Goal: Task Accomplishment & Management: Manage account settings

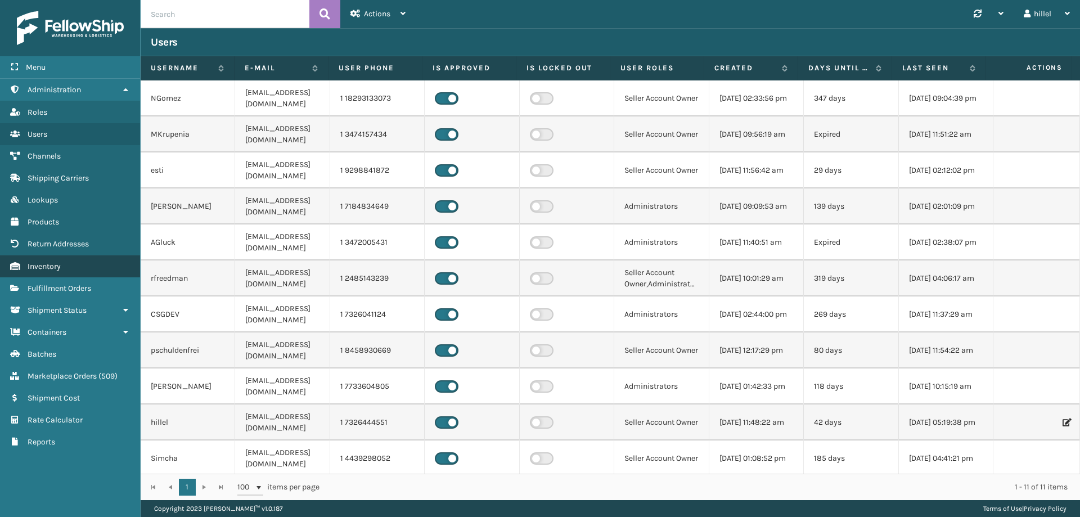
click at [105, 268] on link "Inventory" at bounding box center [70, 266] width 140 height 22
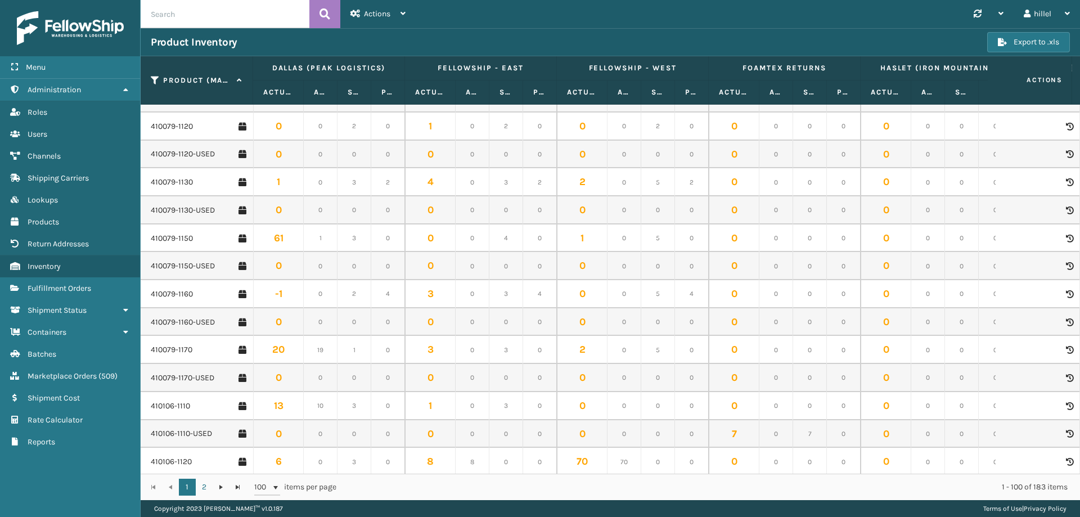
scroll to position [394, 0]
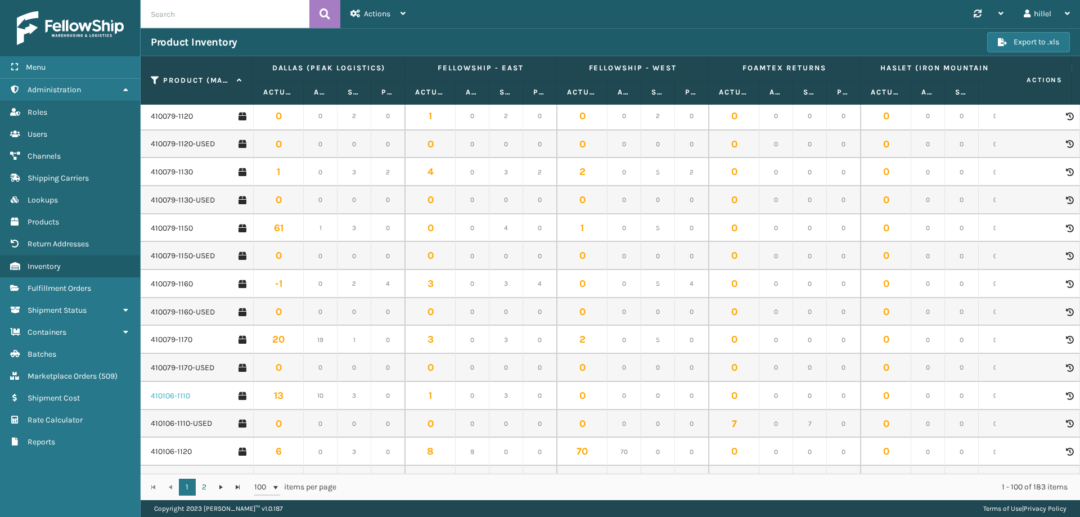
click at [185, 395] on link "410106-1110" at bounding box center [170, 395] width 39 height 11
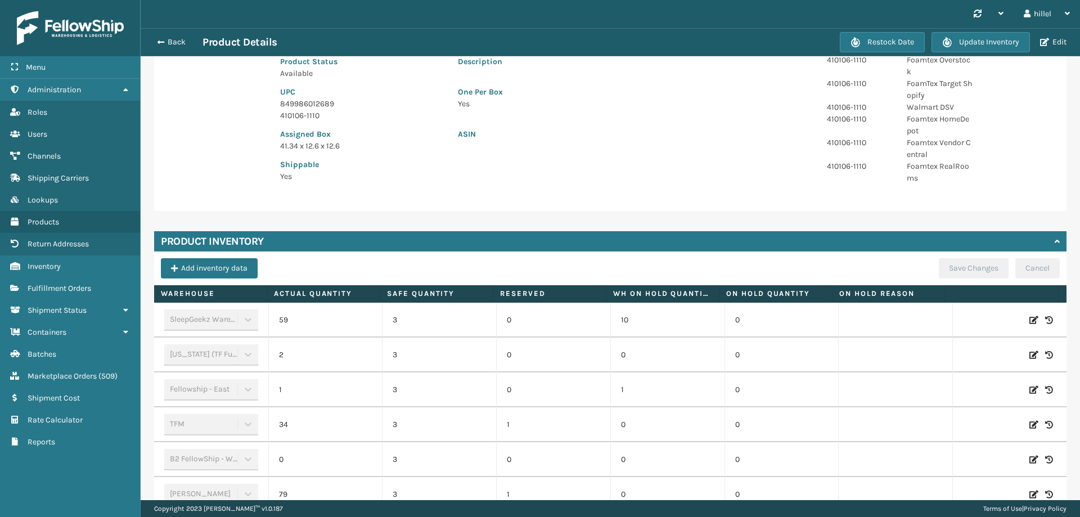
scroll to position [340, 0]
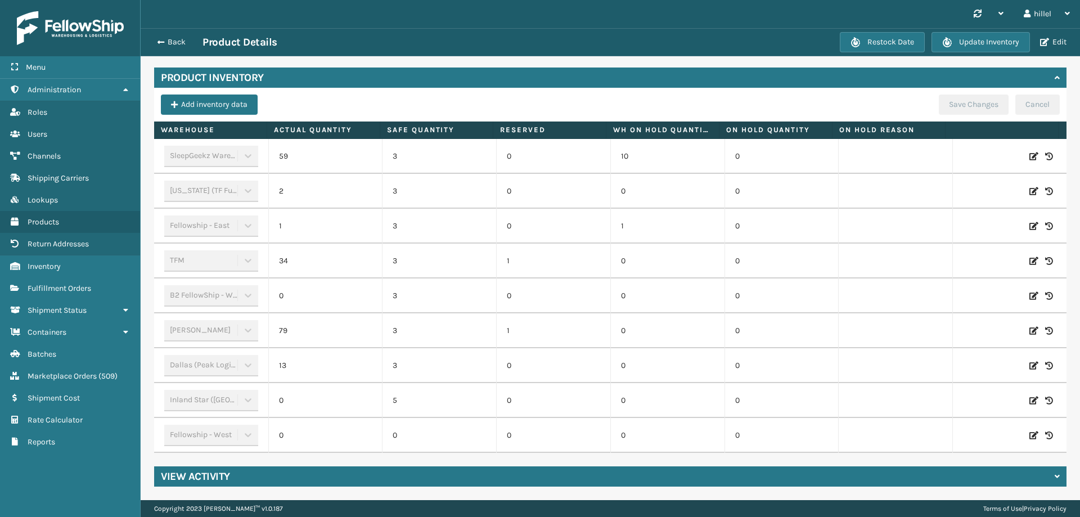
click at [1029, 255] on icon at bounding box center [1033, 260] width 9 height 11
drag, startPoint x: 322, startPoint y: 253, endPoint x: 330, endPoint y: 253, distance: 7.9
click at [330, 253] on input "34" at bounding box center [325, 261] width 63 height 20
click at [170, 43] on button "Back" at bounding box center [177, 42] width 52 height 10
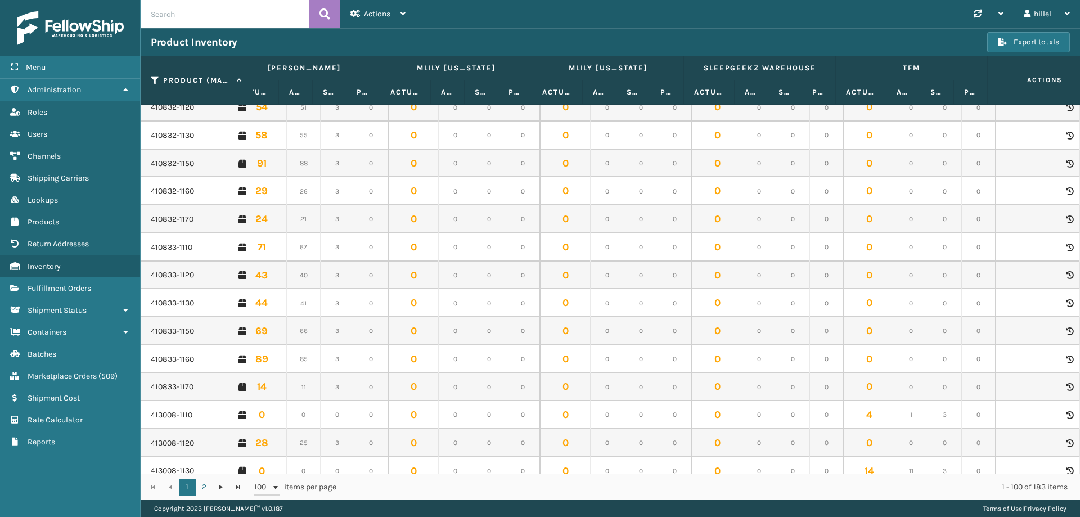
scroll to position [2435, 937]
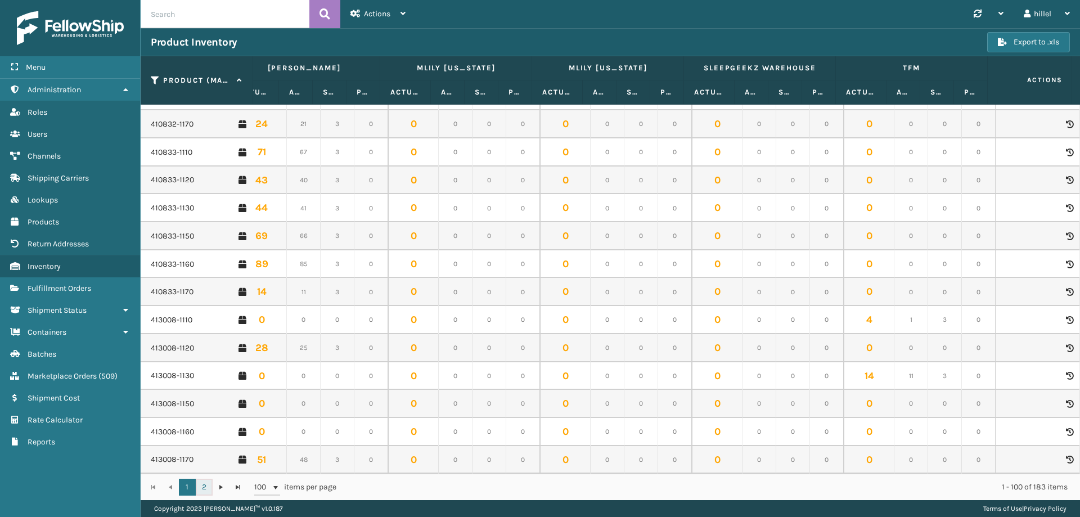
click at [204, 486] on link "2" at bounding box center [204, 487] width 17 height 17
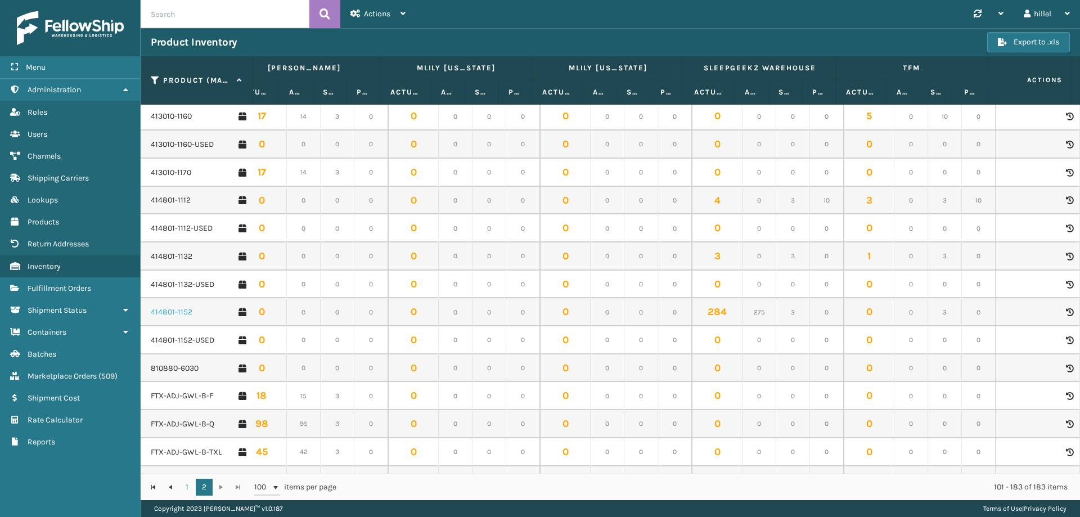
click at [176, 313] on link "414801-1152" at bounding box center [172, 312] width 42 height 11
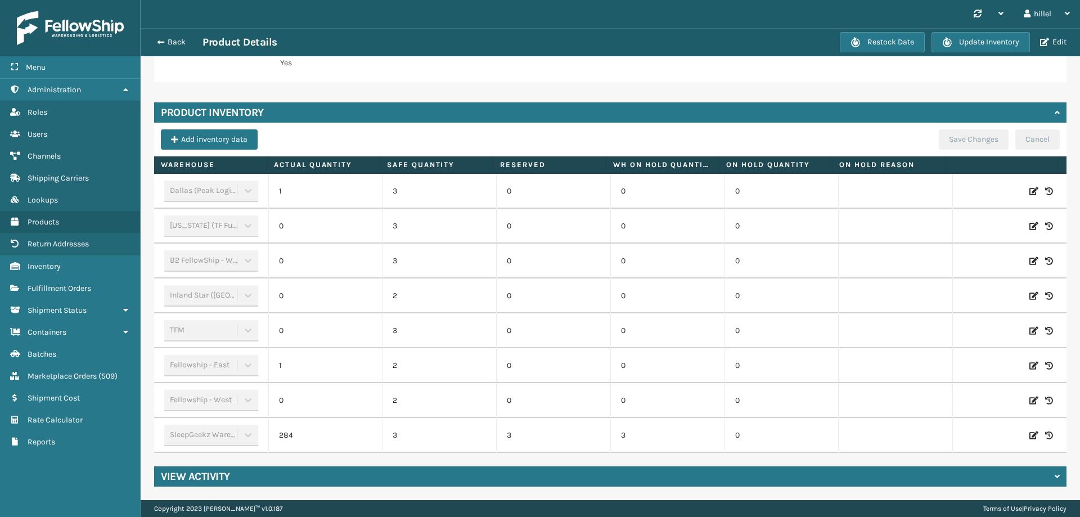
click at [1029, 325] on icon at bounding box center [1033, 330] width 9 height 11
drag, startPoint x: 338, startPoint y: 323, endPoint x: 313, endPoint y: 323, distance: 24.8
click at [313, 323] on input "0" at bounding box center [325, 331] width 63 height 20
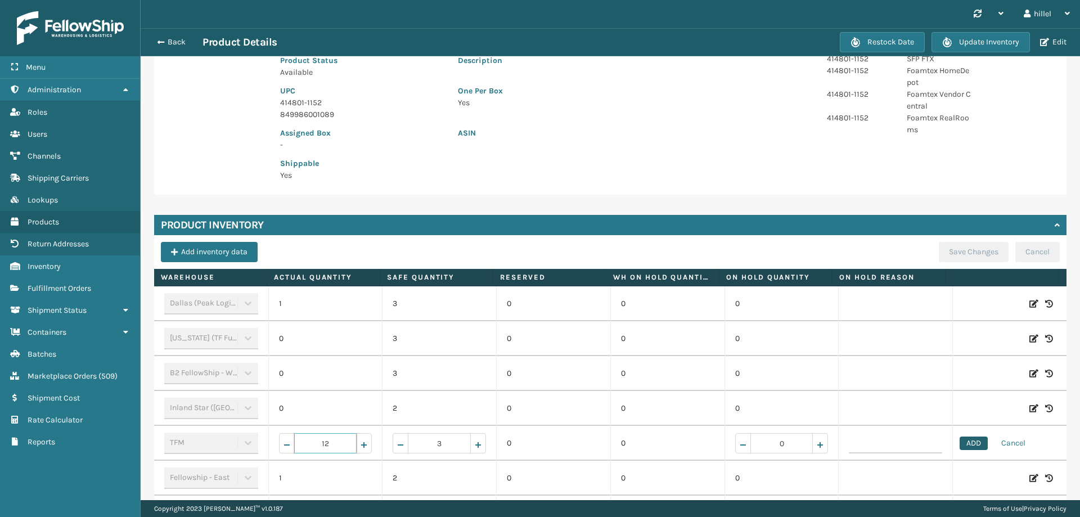
type input "12"
click at [967, 441] on button "ADD" at bounding box center [974, 444] width 28 height 14
click at [954, 253] on button "Save Changes" at bounding box center [974, 252] width 70 height 20
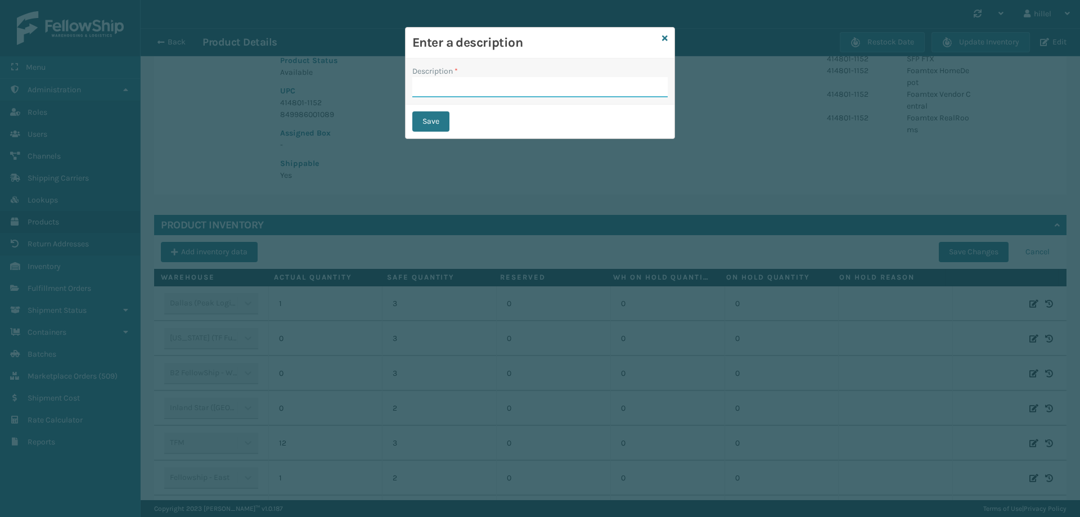
click at [560, 91] on input "Description *" at bounding box center [539, 87] width 255 height 20
type input "Update"
click at [413, 118] on button "Save" at bounding box center [430, 121] width 37 height 20
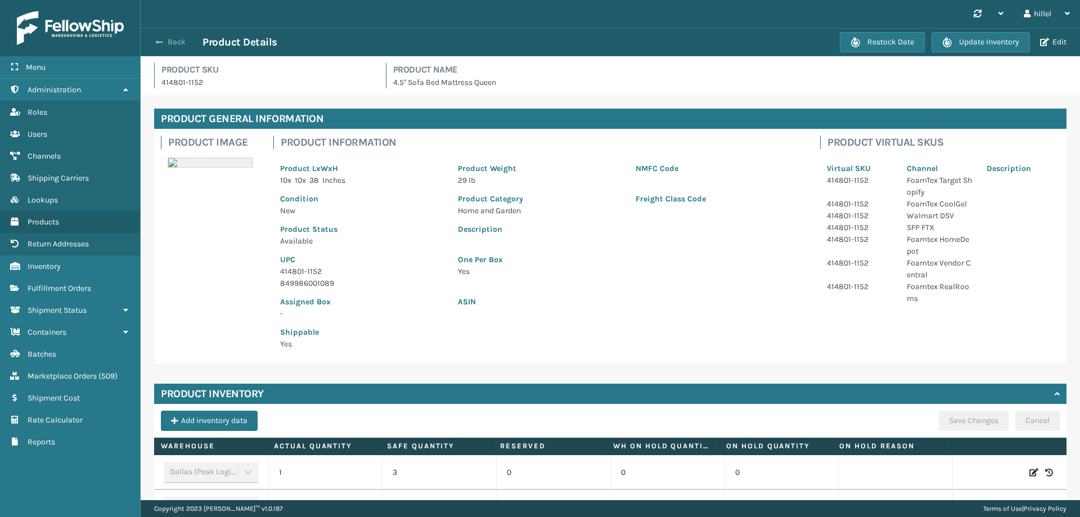
click at [160, 44] on span "button" at bounding box center [159, 42] width 7 height 8
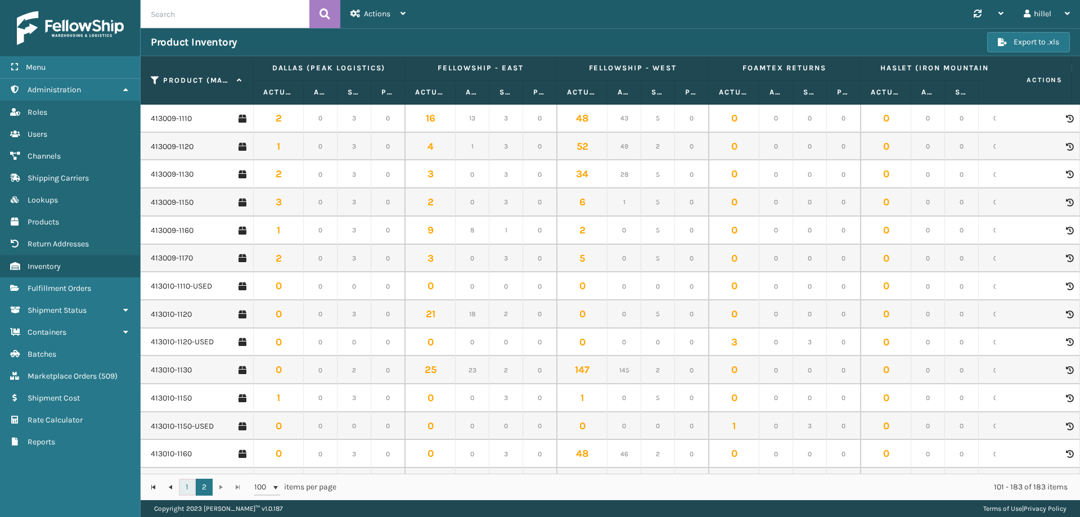
click at [185, 484] on link "1" at bounding box center [187, 487] width 17 height 17
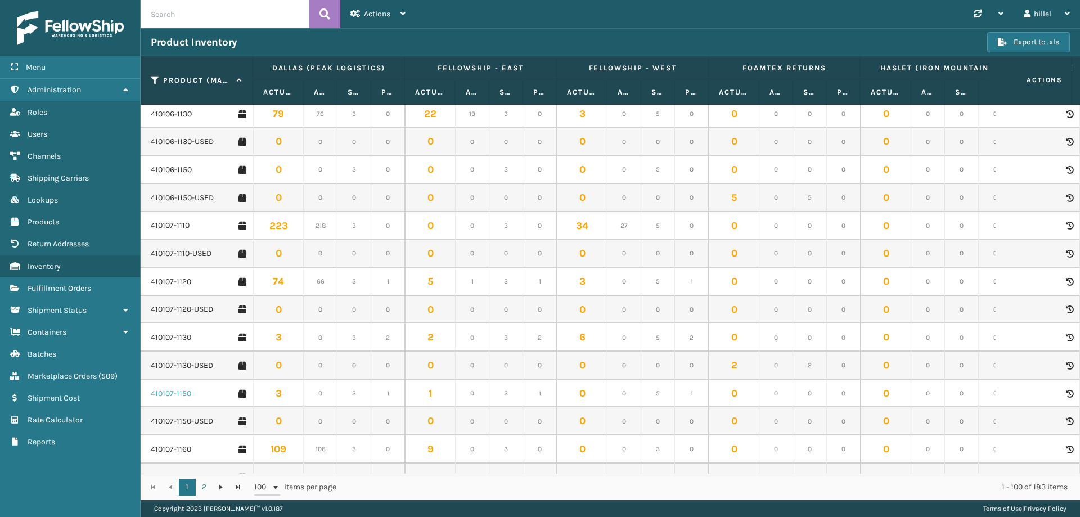
click at [182, 392] on link "410107-1150" at bounding box center [171, 393] width 41 height 11
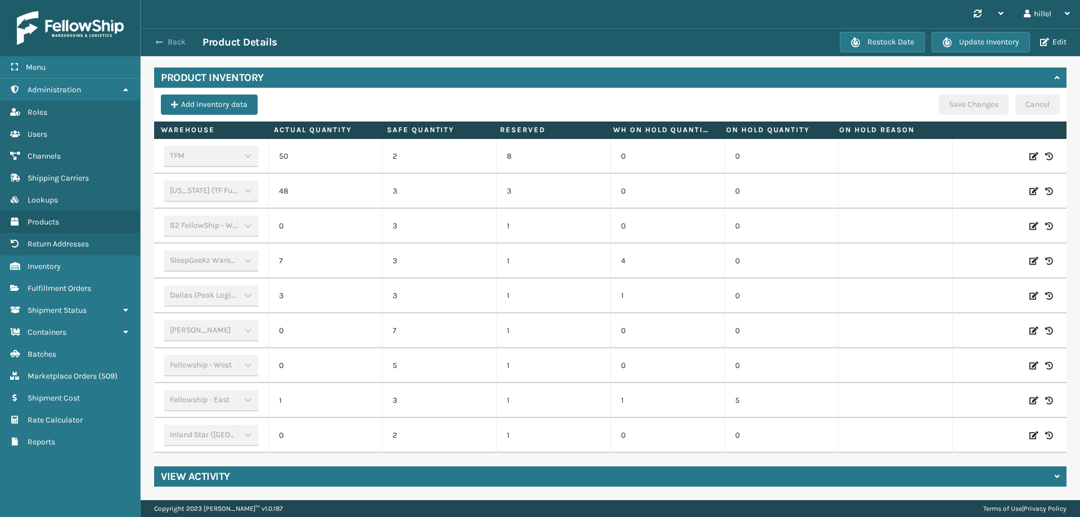
click at [166, 39] on button "Back" at bounding box center [177, 42] width 52 height 10
